Goal: Information Seeking & Learning: Check status

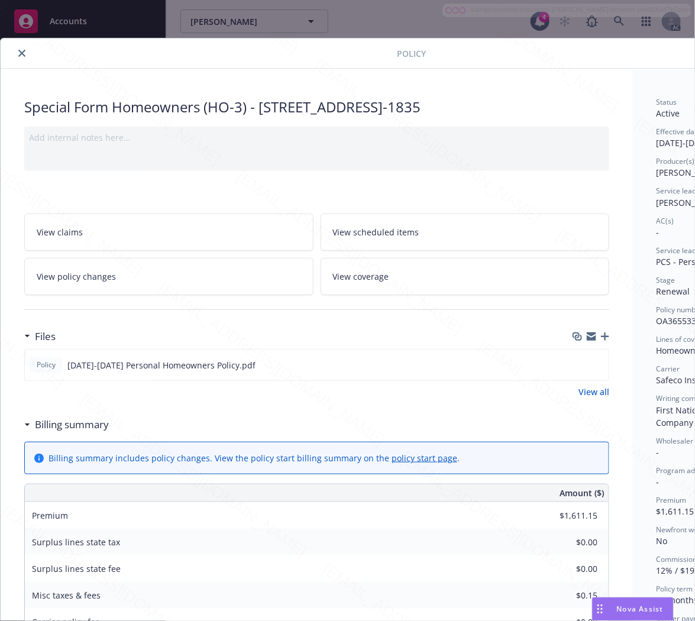
click at [84, 424] on h3 "Billing summary" at bounding box center [72, 424] width 74 height 15
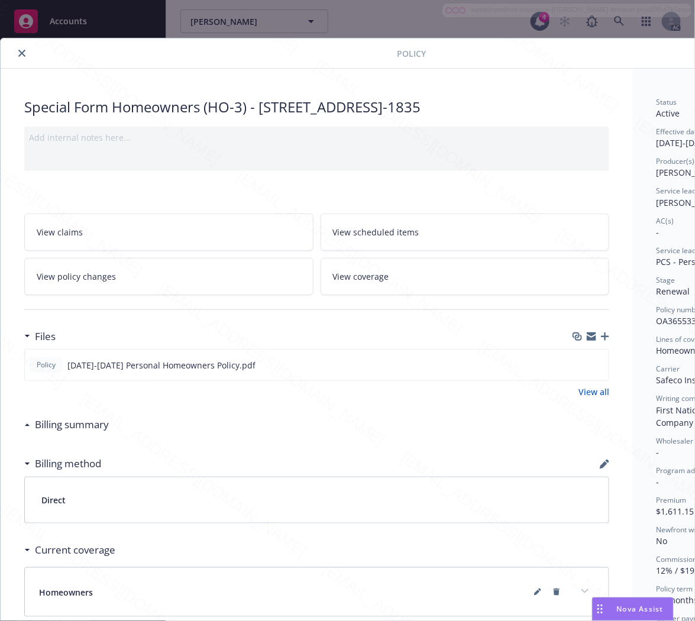
scroll to position [0, 128]
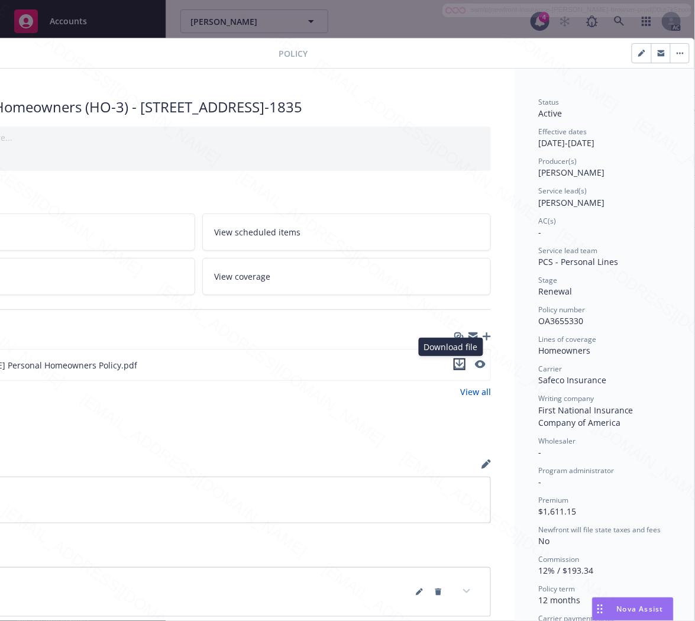
click at [455, 364] on icon "download file" at bounding box center [459, 364] width 9 height 9
click at [679, 53] on icon "button" at bounding box center [680, 54] width 2 height 2
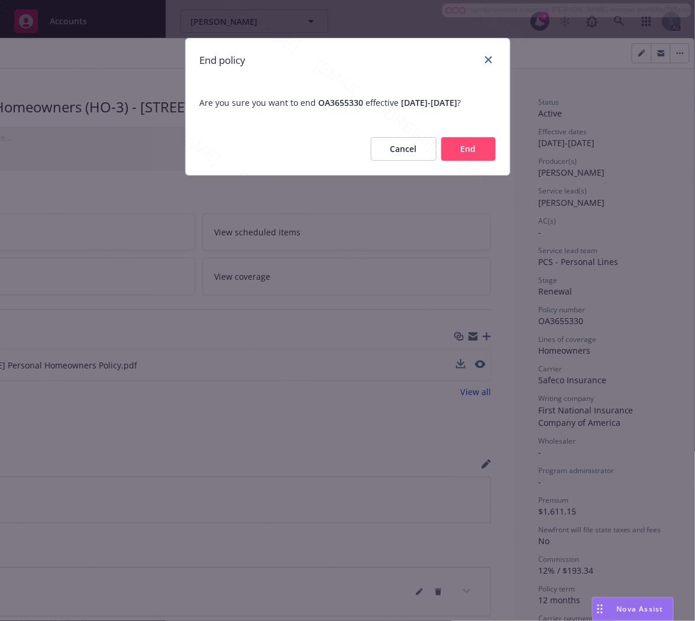
click at [472, 156] on button "End" at bounding box center [468, 149] width 54 height 24
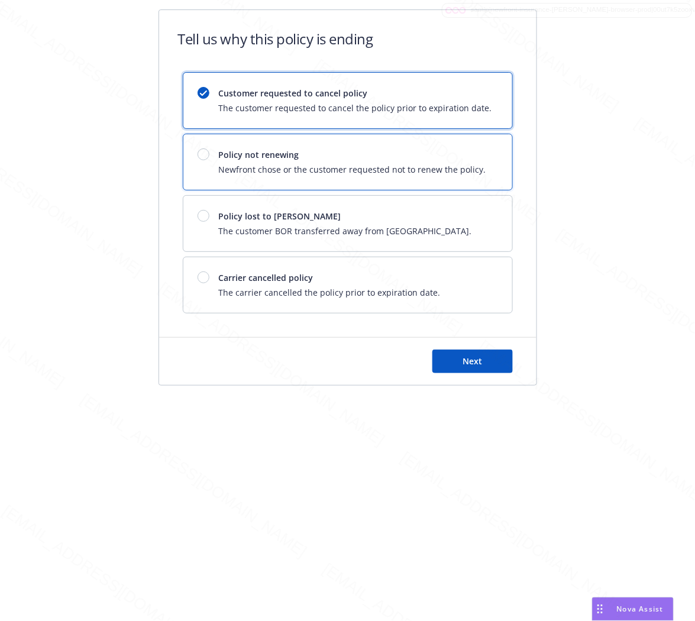
click at [440, 176] on div "Policy not renewing Newfront chose or the customer requested not to renew the p…" at bounding box center [347, 162] width 329 height 56
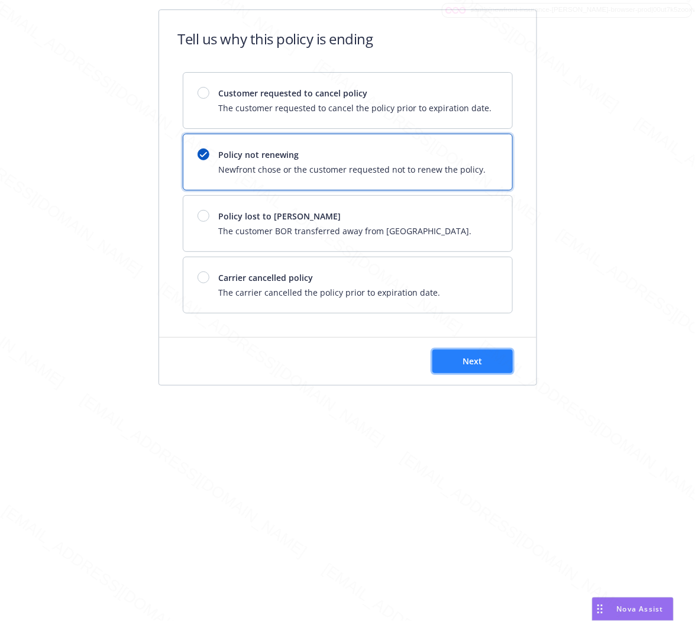
click at [485, 359] on button "Next" at bounding box center [472, 362] width 80 height 24
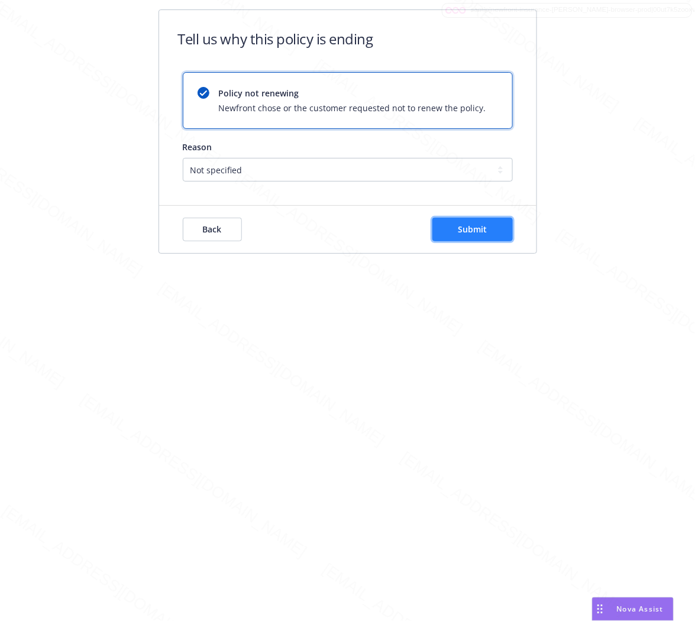
click at [483, 232] on span "Submit" at bounding box center [472, 229] width 29 height 11
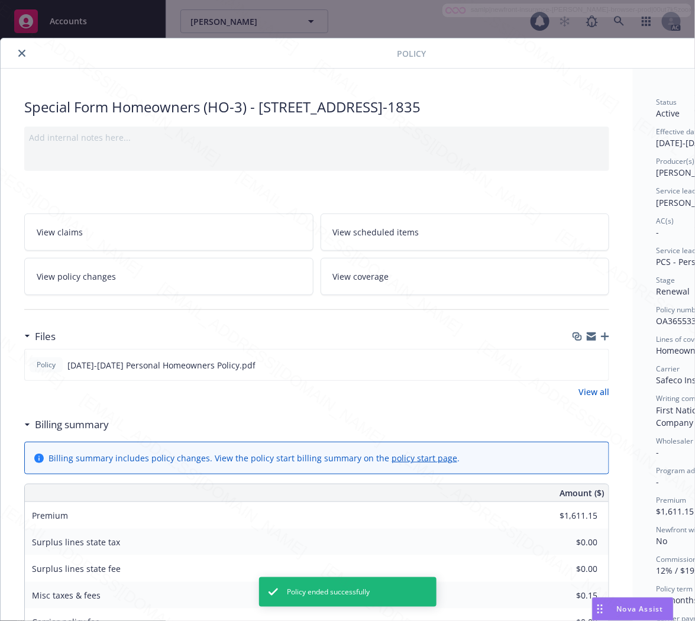
scroll to position [35, 0]
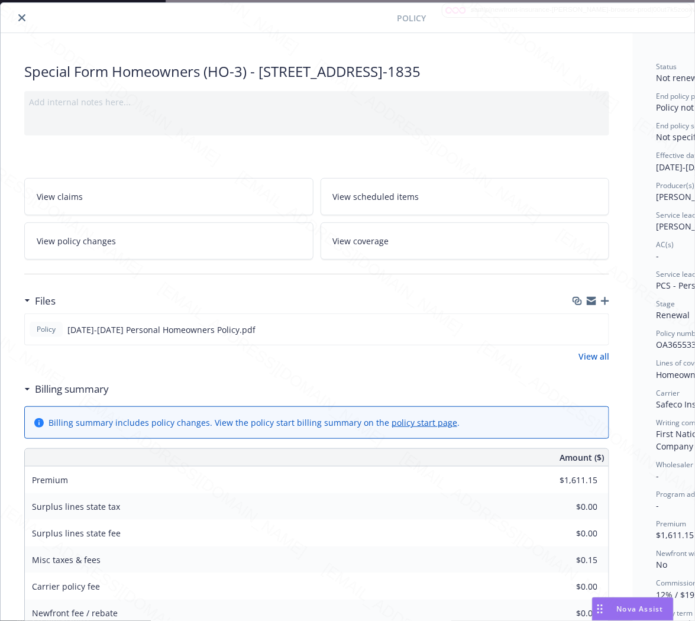
click at [20, 18] on icon "close" at bounding box center [21, 17] width 7 height 7
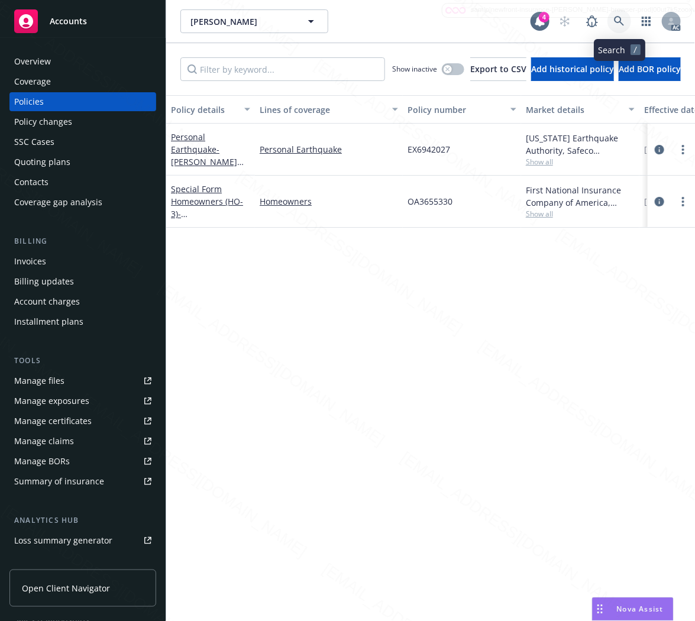
click at [617, 19] on icon at bounding box center [619, 21] width 11 height 11
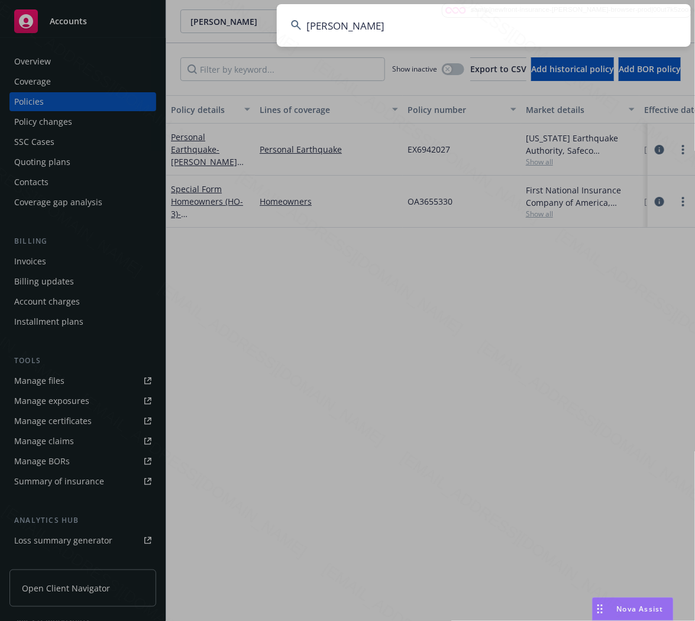
type input "[PERSON_NAME]"
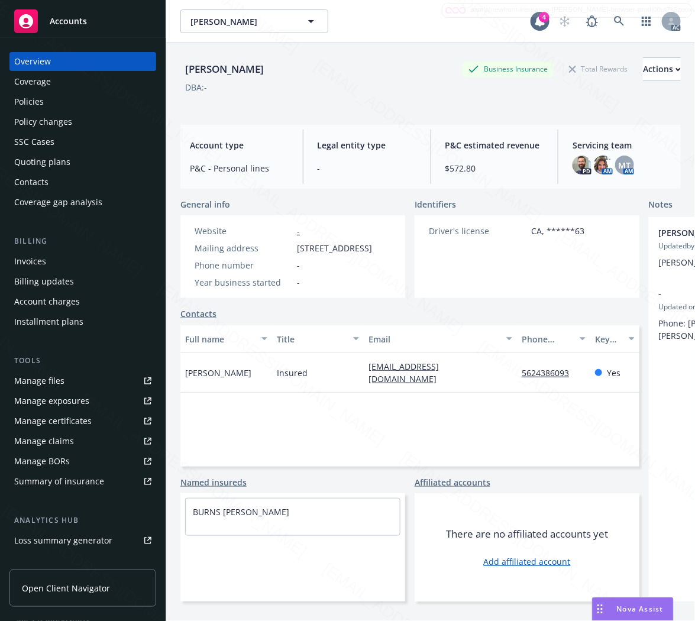
click at [40, 105] on div "Policies" at bounding box center [29, 101] width 30 height 19
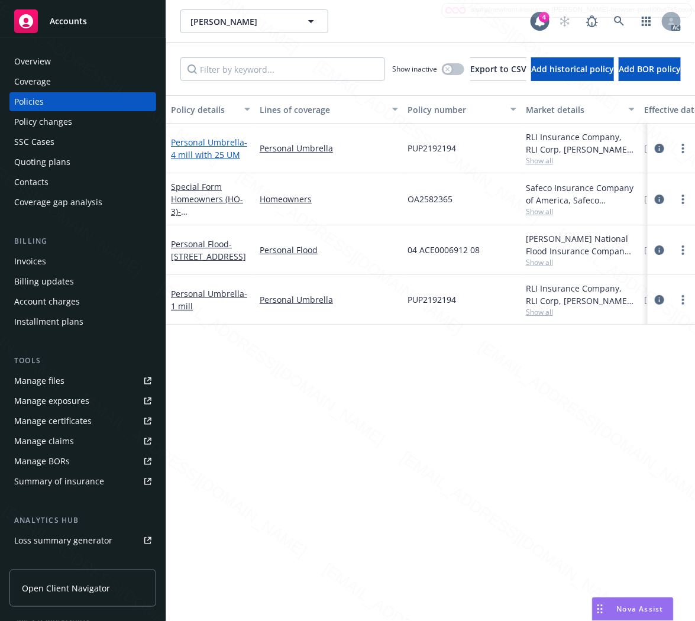
click at [215, 146] on link "Personal Umbrella - 4 mill with 25 UM" at bounding box center [209, 149] width 76 height 24
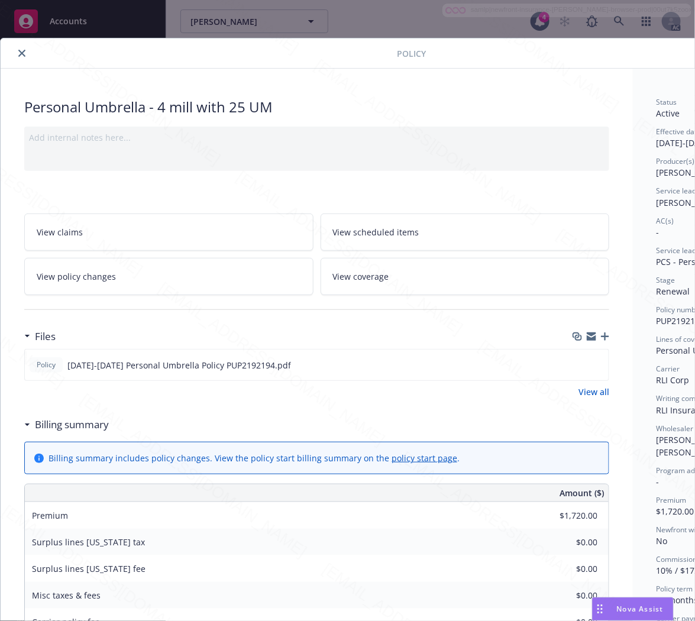
click at [67, 428] on h3 "Billing summary" at bounding box center [72, 424] width 74 height 15
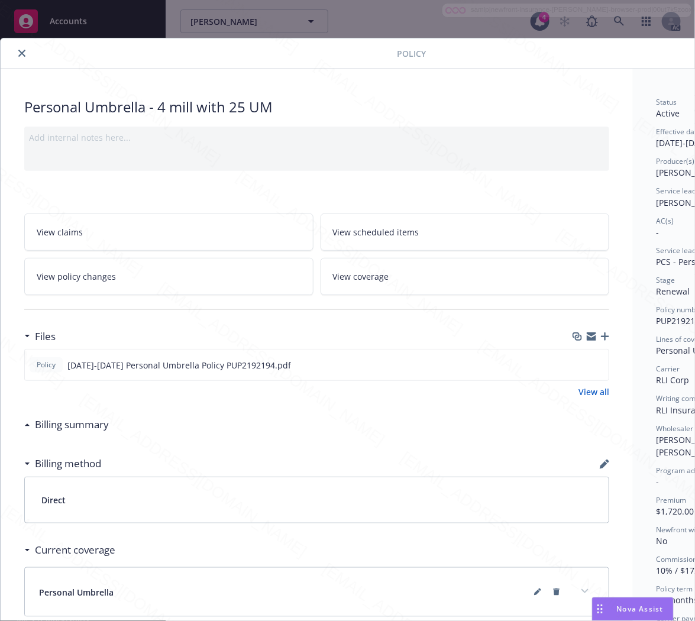
scroll to position [0, 128]
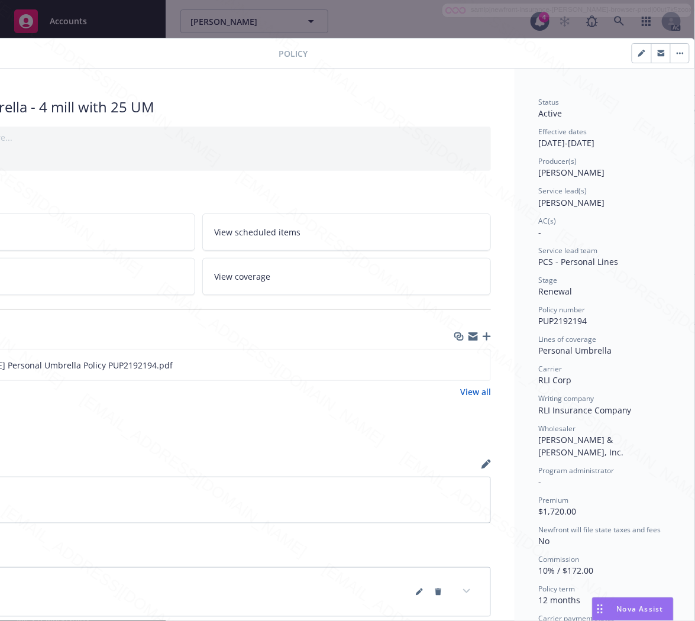
click at [551, 318] on span "PUP2192194" at bounding box center [562, 320] width 49 height 11
copy span "PUP2192194"
